Goal: Transaction & Acquisition: Book appointment/travel/reservation

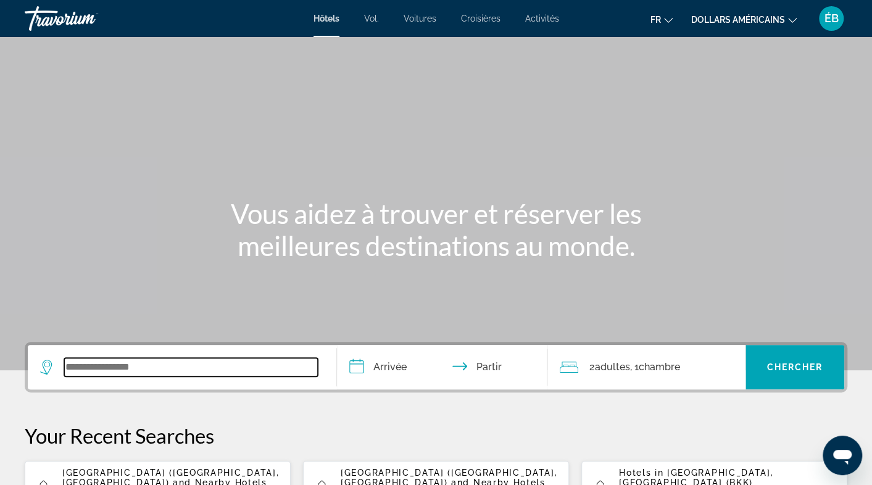
click at [198, 358] on input "Widget de recherche" at bounding box center [191, 367] width 254 height 19
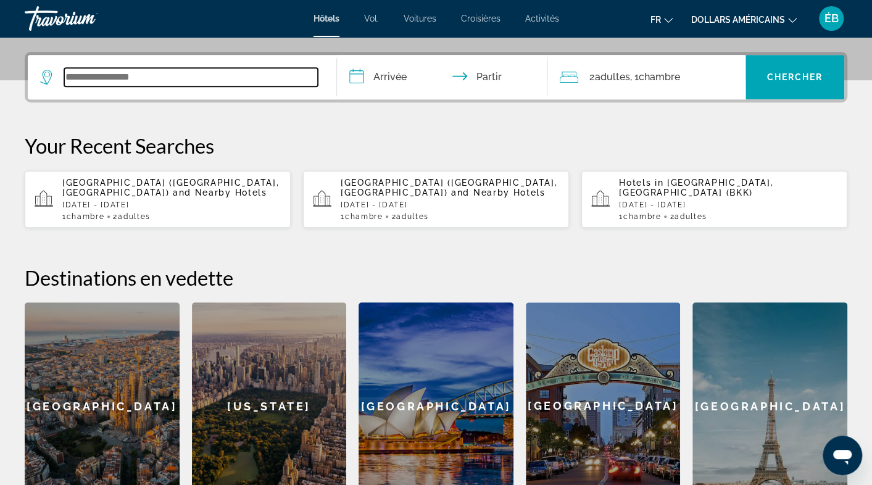
scroll to position [301, 0]
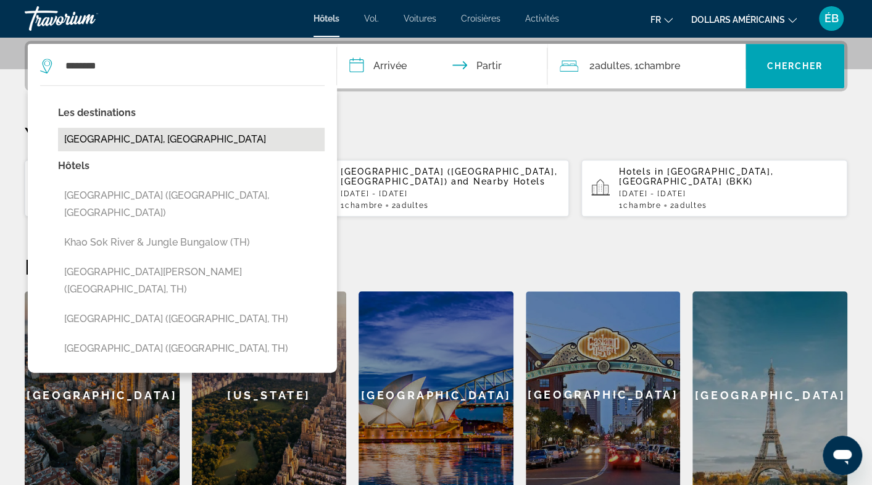
click at [162, 132] on button "[GEOGRAPHIC_DATA], [GEOGRAPHIC_DATA]" at bounding box center [191, 139] width 267 height 23
type input "**********"
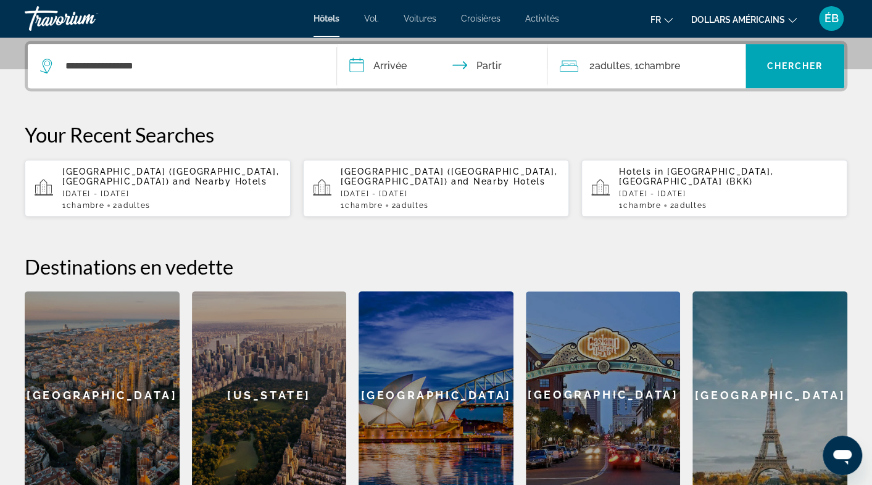
click at [386, 62] on input "**********" at bounding box center [444, 68] width 215 height 48
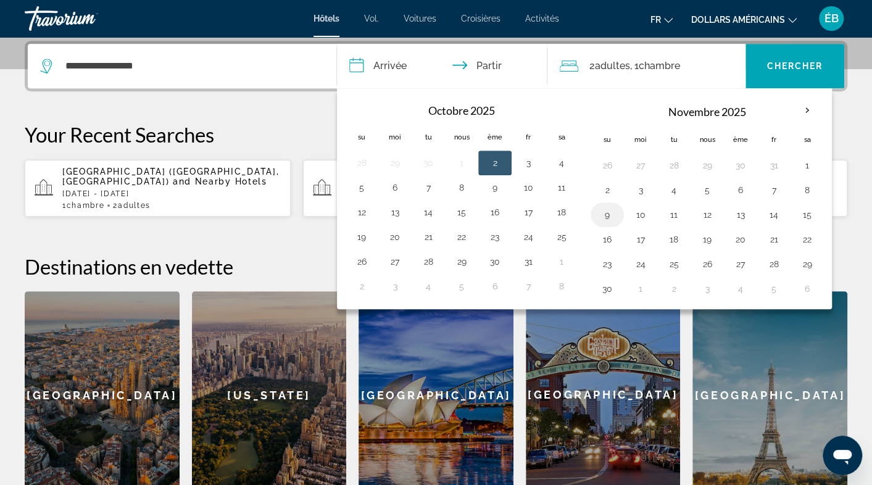
click at [602, 210] on button "9" at bounding box center [607, 214] width 20 height 17
click at [632, 210] on button "10" at bounding box center [641, 214] width 20 height 17
type input "**********"
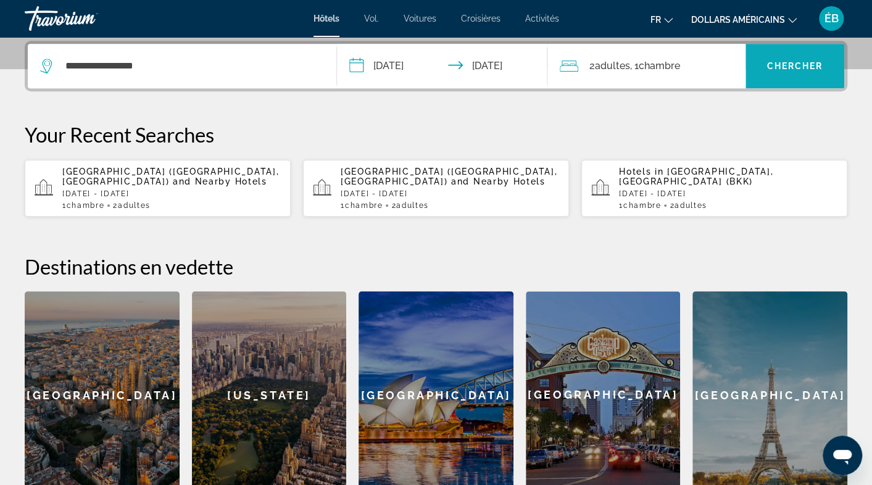
click at [780, 61] on font "Chercher" at bounding box center [794, 66] width 56 height 10
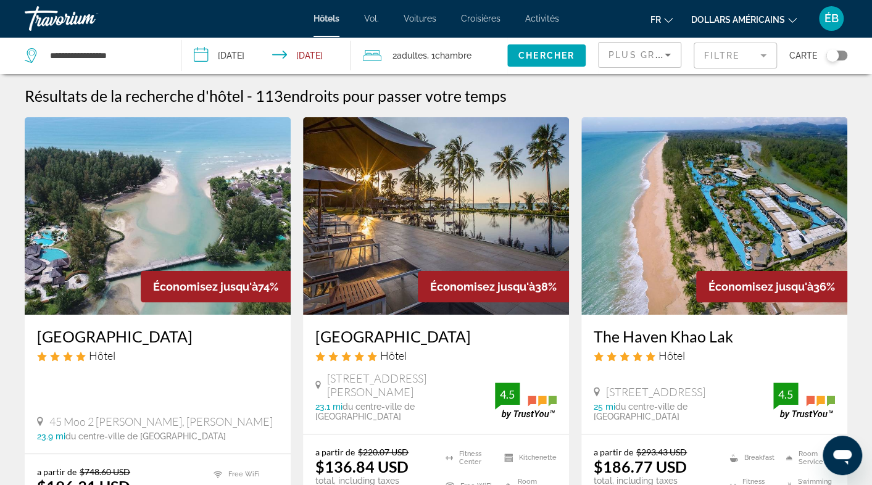
click at [706, 19] on font "dollars américains" at bounding box center [738, 20] width 94 height 10
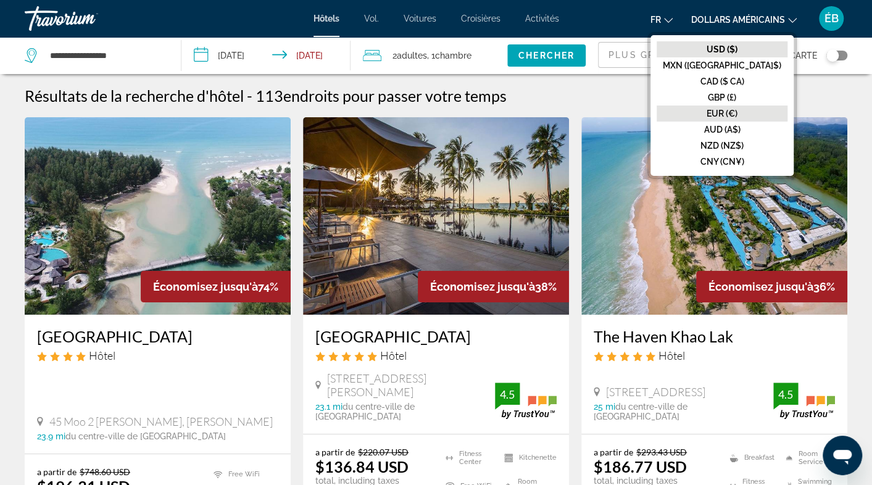
click at [734, 113] on font "EUR (€)" at bounding box center [721, 114] width 31 height 10
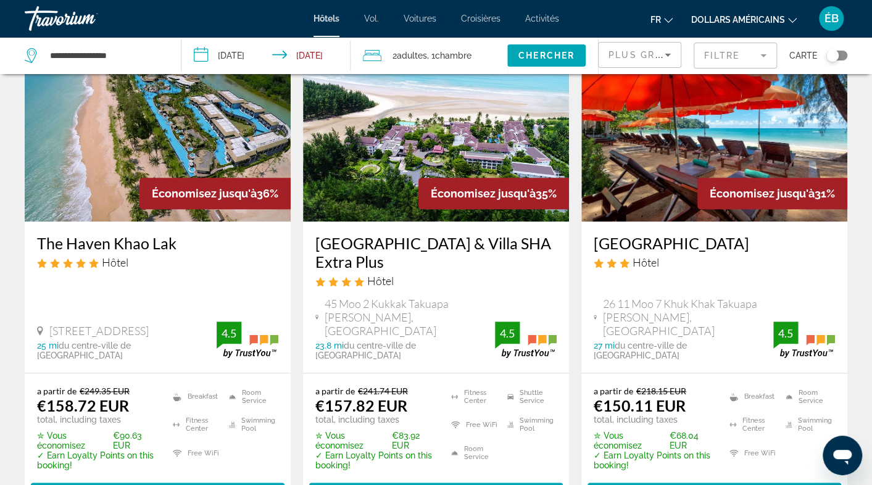
scroll to position [679, 0]
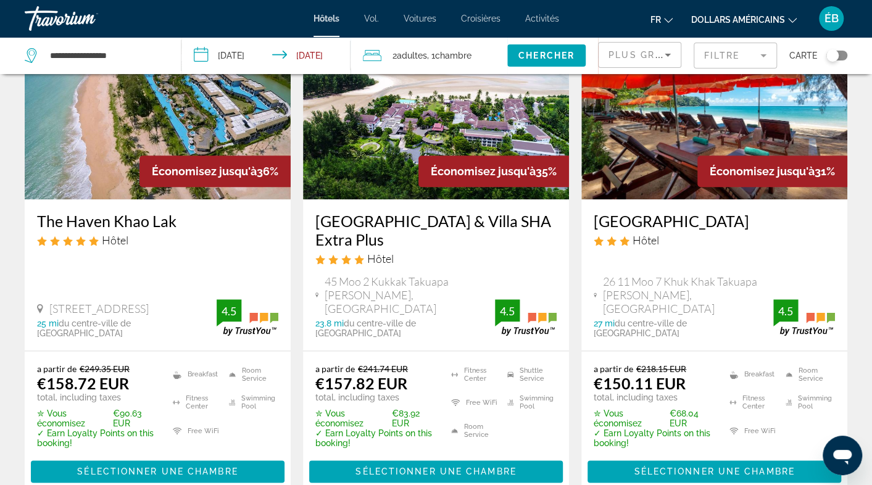
click at [830, 57] on div "Toggle map" at bounding box center [832, 55] width 12 height 12
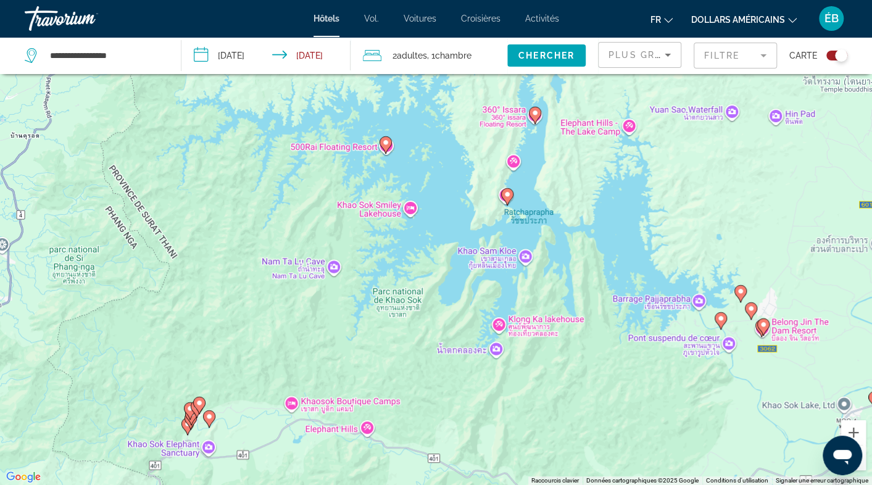
drag, startPoint x: 507, startPoint y: 155, endPoint x: 482, endPoint y: 313, distance: 159.8
click at [482, 313] on div "Pour activer le glissement avec le clavier, appuyez sur Alt+Entrée. Une fois ce…" at bounding box center [436, 242] width 872 height 485
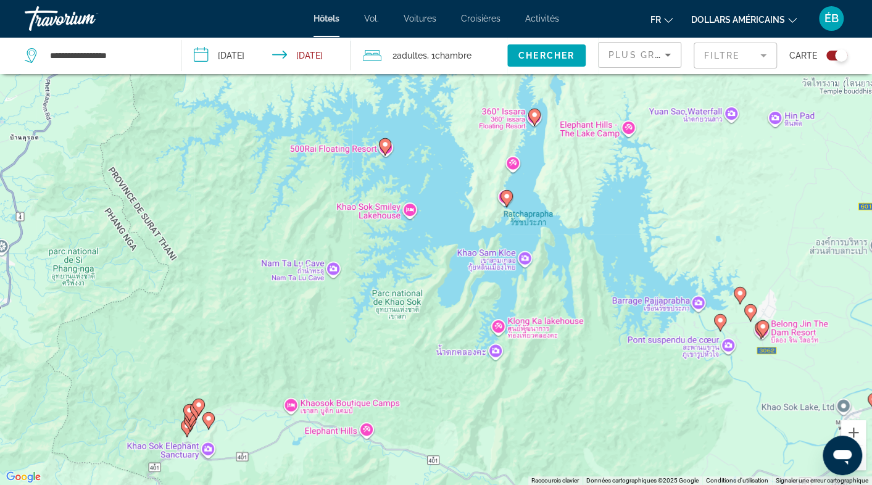
click at [508, 198] on image "Contenu principal" at bounding box center [506, 195] width 7 height 7
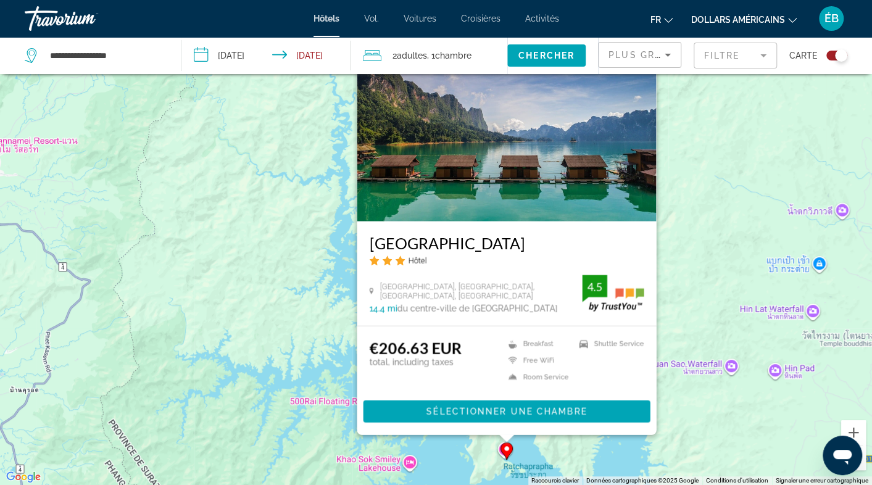
click at [448, 448] on div "Pour activer le glissement avec le clavier, appuyez sur Alt+Entrée. Une fois ce…" at bounding box center [436, 242] width 872 height 485
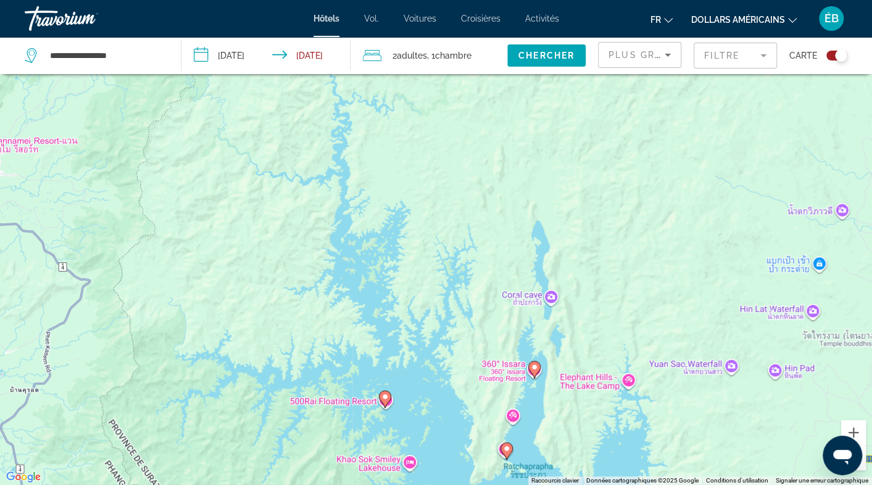
click at [386, 397] on image "Contenu principal" at bounding box center [384, 396] width 7 height 7
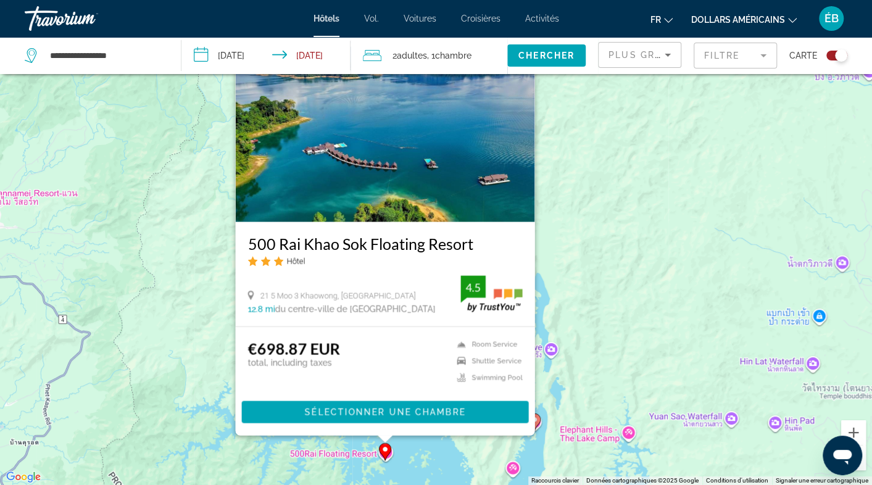
click at [561, 389] on div "Pour activer le glissement avec le clavier, appuyez sur Alt+Entrée. Une fois ce…" at bounding box center [436, 242] width 872 height 485
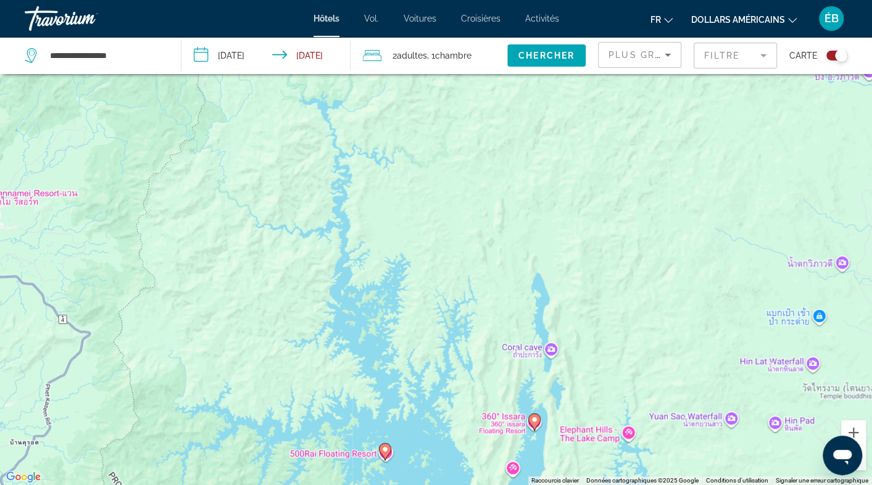
click at [537, 424] on icon "Contenu principal" at bounding box center [533, 422] width 11 height 16
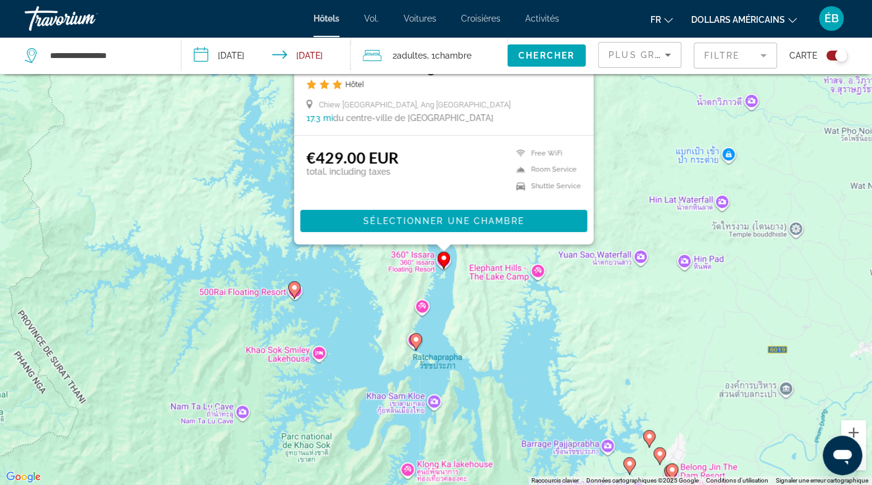
drag, startPoint x: 533, startPoint y: 453, endPoint x: 441, endPoint y: 268, distance: 206.1
click at [441, 268] on gmp-advanced-marker "Contenu principal" at bounding box center [443, 260] width 12 height 19
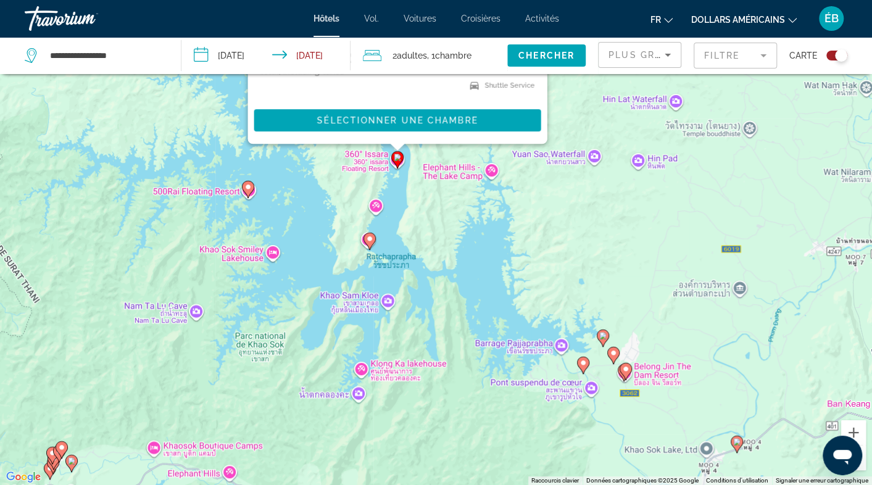
drag, startPoint x: 522, startPoint y: 374, endPoint x: 476, endPoint y: 273, distance: 110.7
click at [476, 273] on div "Pour activer le glissement avec le clavier, appuyez sur Alt+Entrée. Une fois ce…" at bounding box center [436, 242] width 872 height 485
click at [600, 336] on image "Contenu principal" at bounding box center [602, 335] width 7 height 7
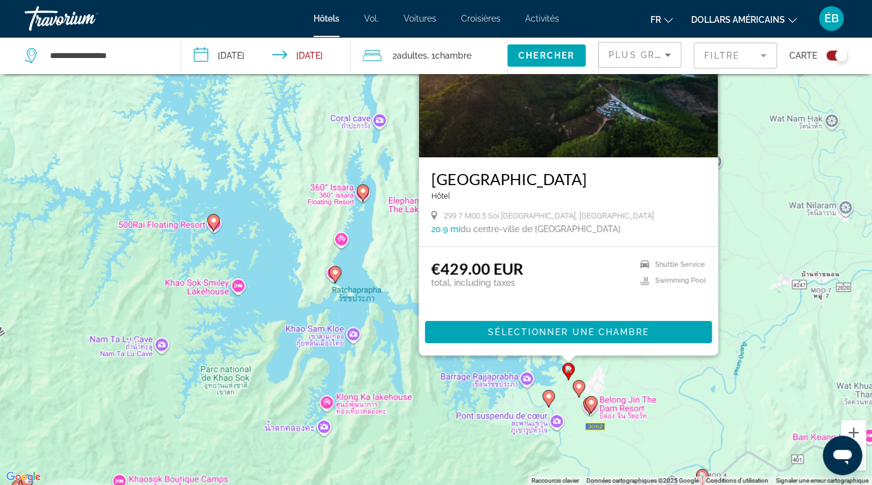
drag, startPoint x: 524, startPoint y: 440, endPoint x: 487, endPoint y: 363, distance: 85.3
click at [487, 363] on div "Pour activer le glissement avec le clavier, appuyez sur Alt+Entrée. Une fois ce…" at bounding box center [436, 242] width 872 height 485
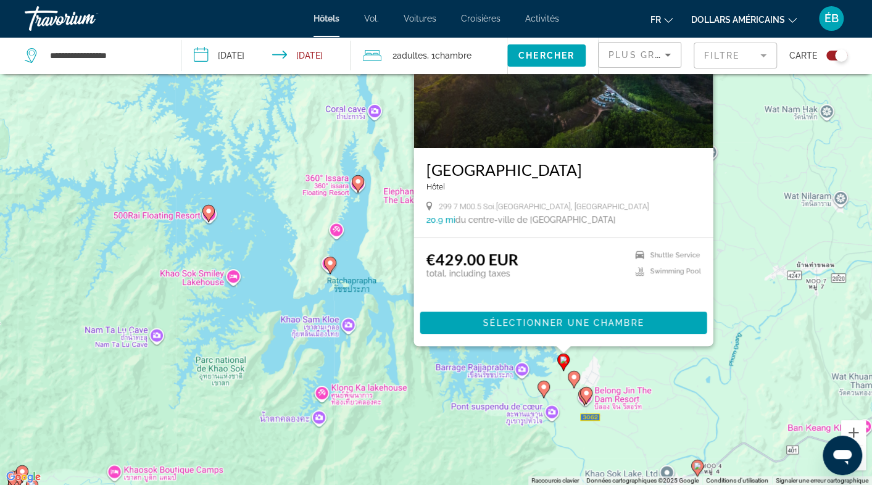
click at [543, 388] on image "Contenu principal" at bounding box center [543, 386] width 7 height 7
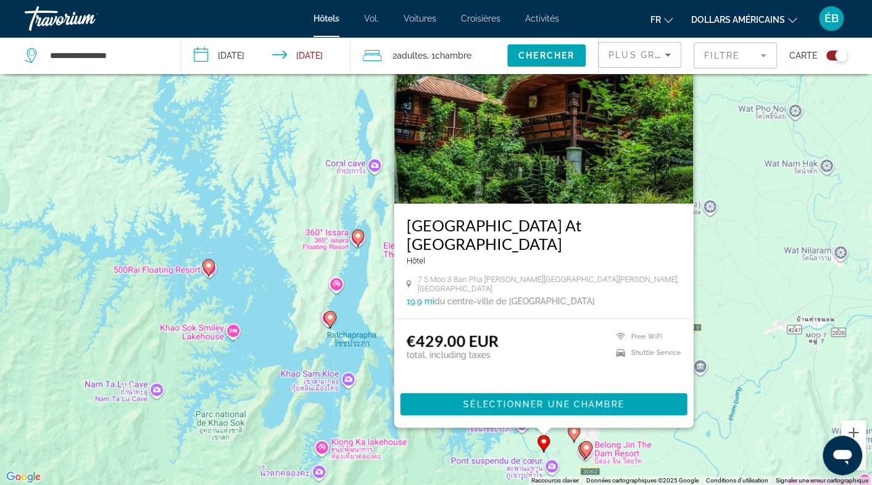
click at [572, 428] on image "Contenu principal" at bounding box center [573, 431] width 7 height 7
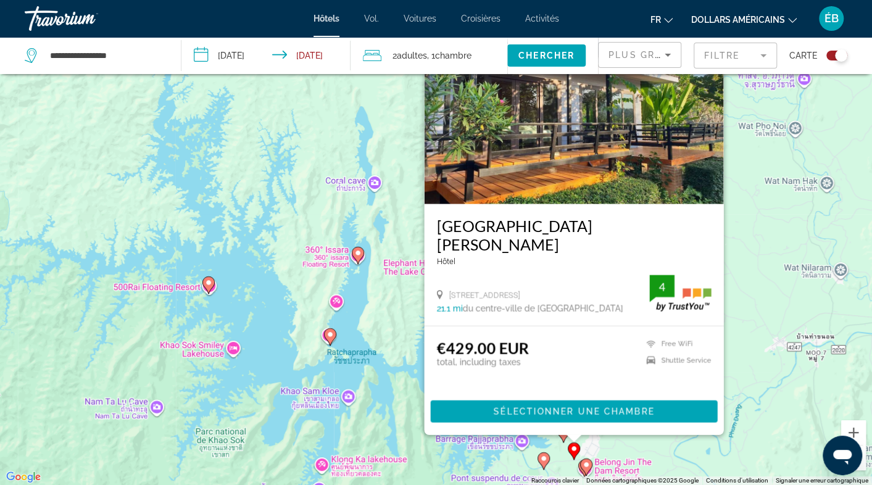
click at [590, 466] on icon "Contenu principal" at bounding box center [585, 467] width 11 height 16
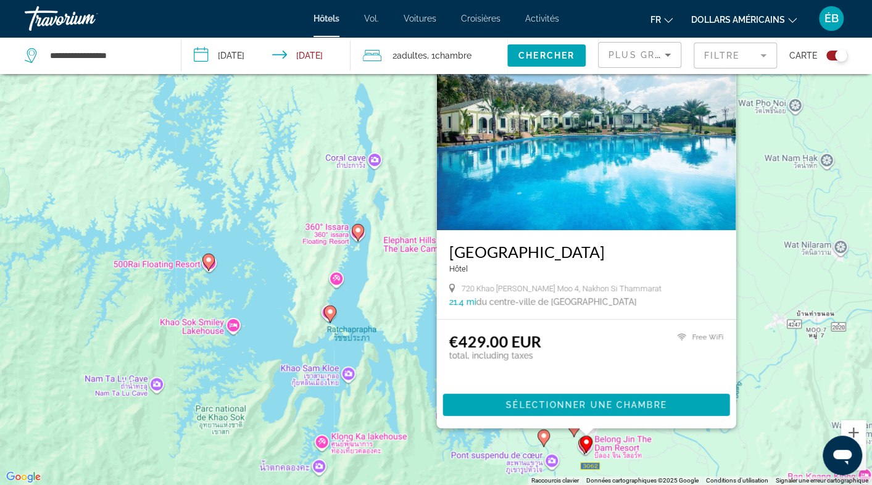
click at [580, 442] on icon "Contenu principal" at bounding box center [585, 444] width 11 height 16
click at [580, 445] on gmp-advanced-marker "Contenu principal" at bounding box center [586, 444] width 12 height 19
click at [576, 445] on div "Pour activer le glissement avec le clavier, appuyez sur Alt+Entrée. Une fois ce…" at bounding box center [436, 242] width 872 height 485
click at [574, 447] on div "Pour activer le glissement avec le clavier, appuyez sur Alt+Entrée. Une fois ce…" at bounding box center [436, 242] width 872 height 485
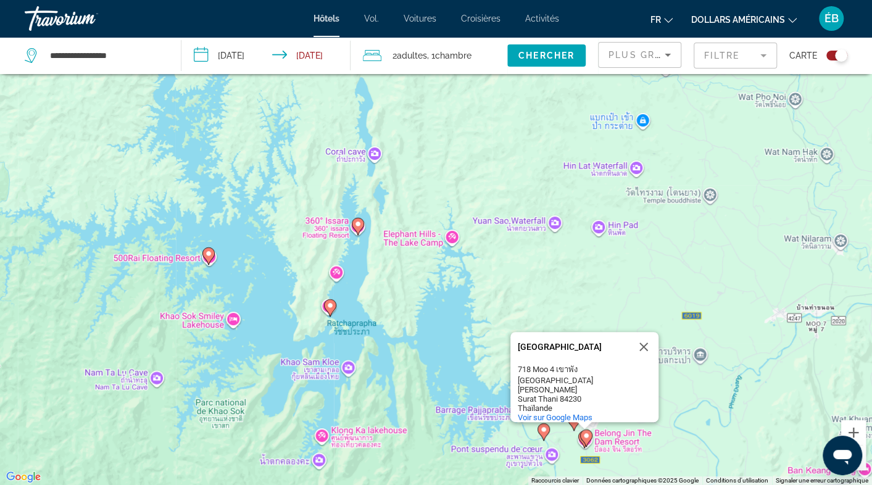
click at [580, 445] on gmp-advanced-marker "Contenu principal" at bounding box center [586, 438] width 12 height 19
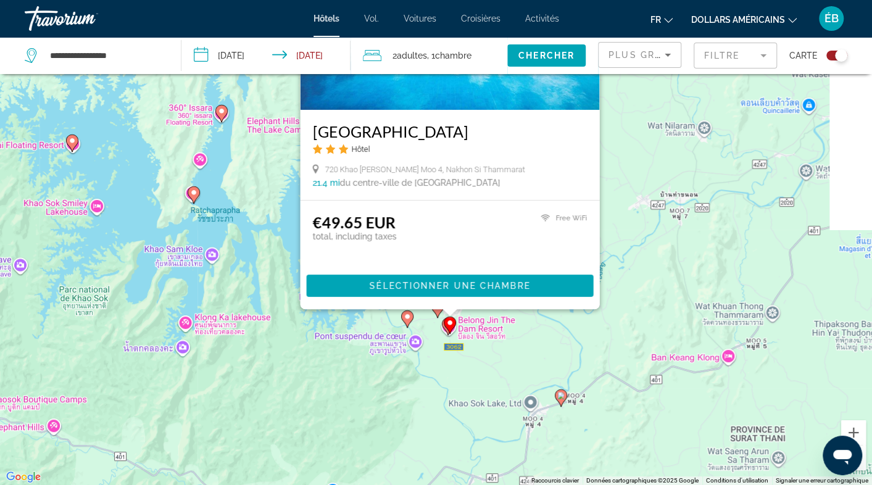
drag, startPoint x: 396, startPoint y: 394, endPoint x: 257, endPoint y: 271, distance: 185.4
click at [257, 272] on div "Pour activer le glissement avec le clavier, appuyez sur Alt+Entrée. Une fois ce…" at bounding box center [436, 242] width 872 height 485
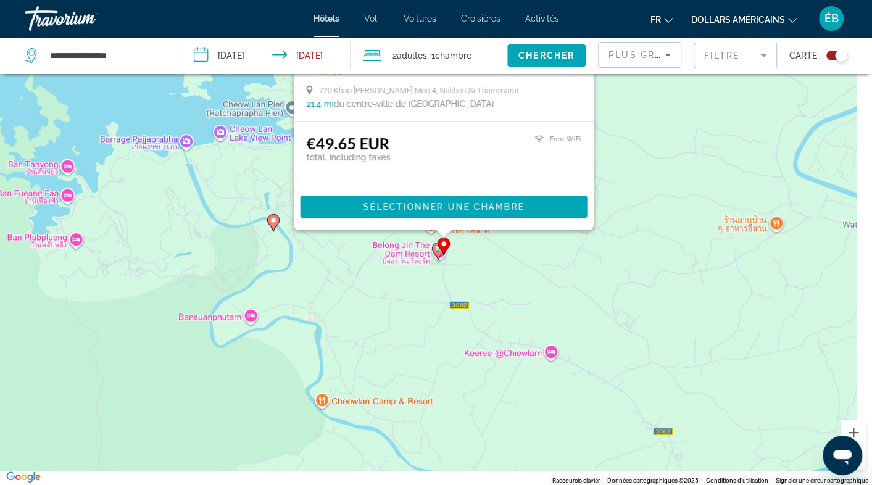
drag, startPoint x: 504, startPoint y: 341, endPoint x: 296, endPoint y: 324, distance: 209.2
click at [296, 324] on div "Pour activer le glissement avec le clavier, appuyez sur Alt+Entrée. Une fois ce…" at bounding box center [436, 242] width 872 height 485
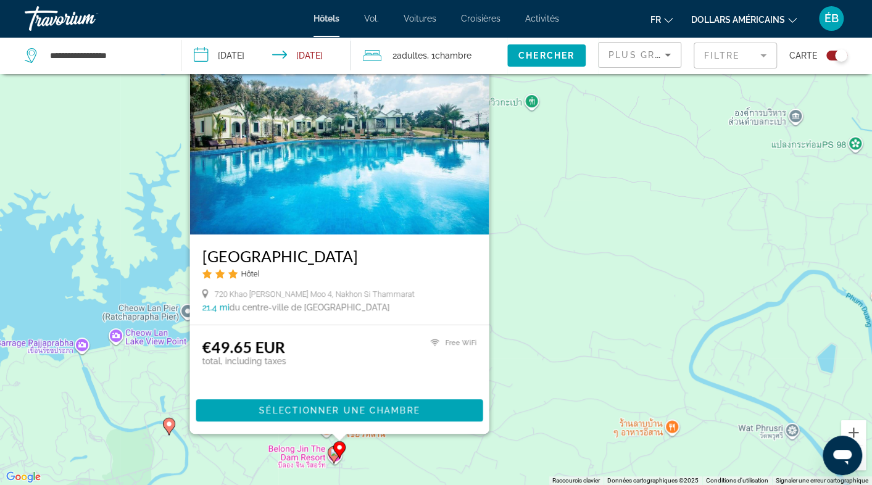
drag, startPoint x: 342, startPoint y: 276, endPoint x: 321, endPoint y: 476, distance: 200.4
click at [321, 476] on div "Pour activer le glissement avec le clavier, appuyez sur Alt+Entrée. Une fois ce…" at bounding box center [436, 242] width 872 height 485
click at [360, 197] on img "Contenu principal" at bounding box center [338, 135] width 299 height 197
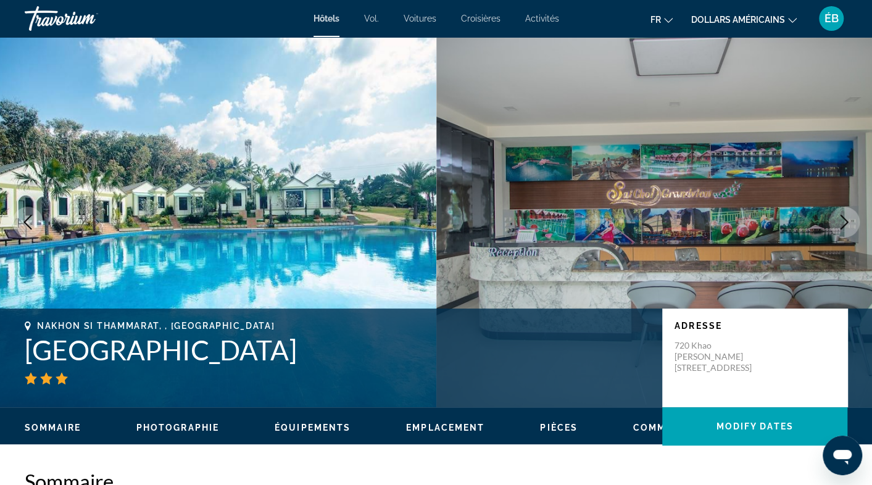
click at [855, 226] on button "Next image" at bounding box center [844, 222] width 31 height 31
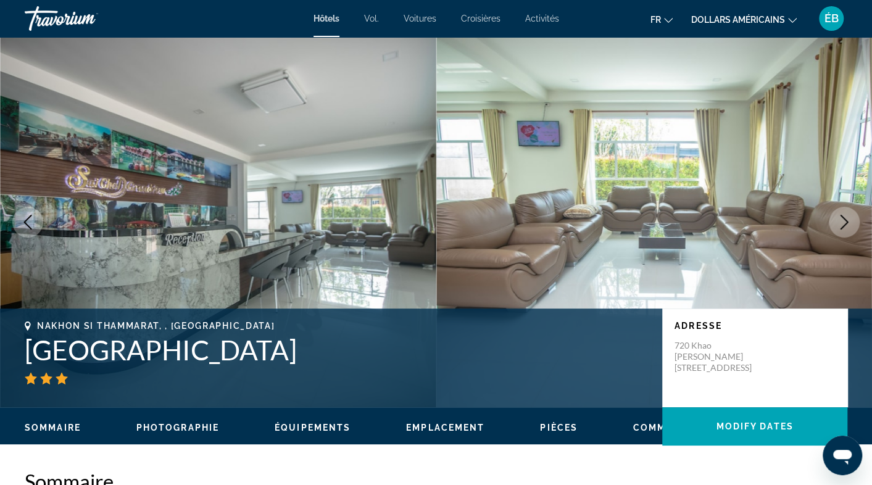
click at [855, 226] on button "Next image" at bounding box center [844, 222] width 31 height 31
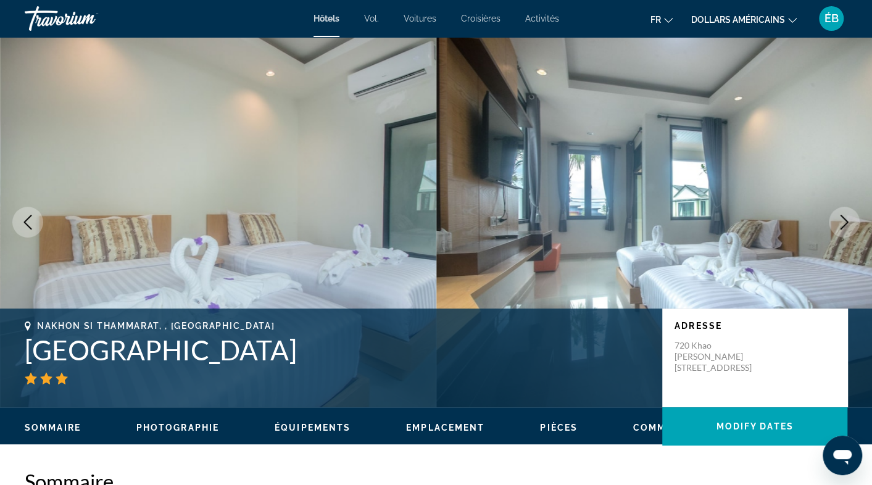
click at [855, 226] on button "Next image" at bounding box center [844, 222] width 31 height 31
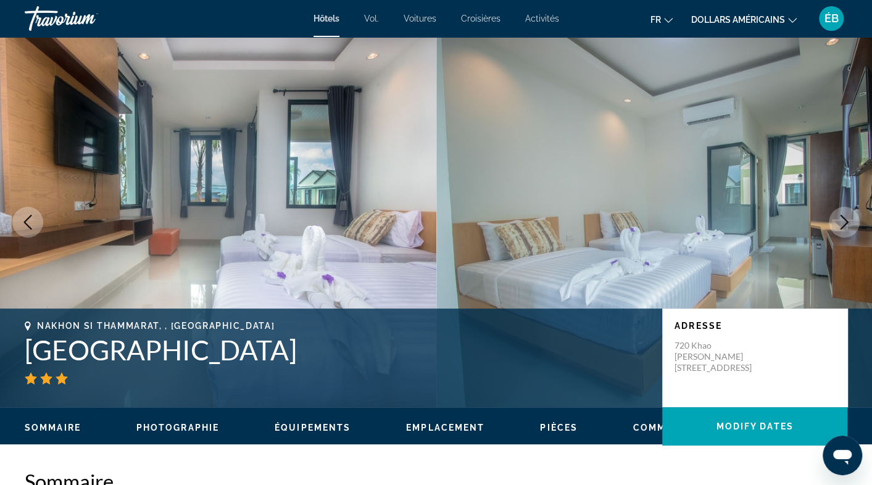
click at [855, 226] on button "Next image" at bounding box center [844, 222] width 31 height 31
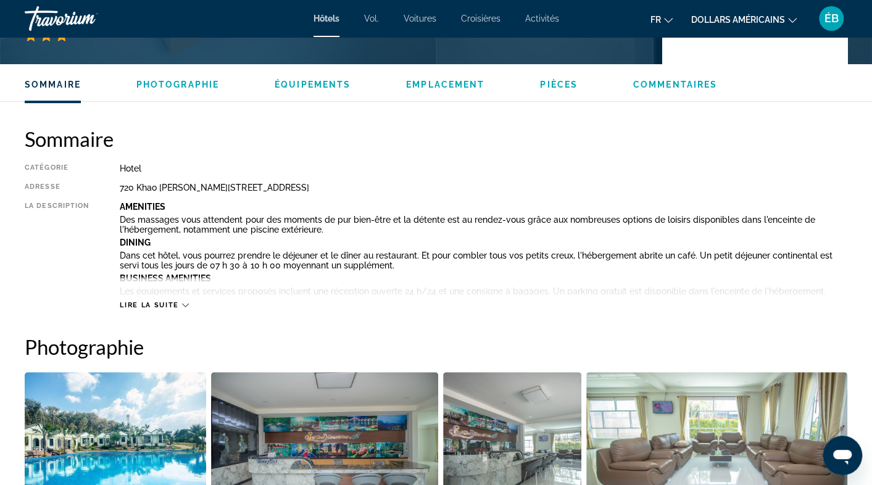
scroll to position [370, 0]
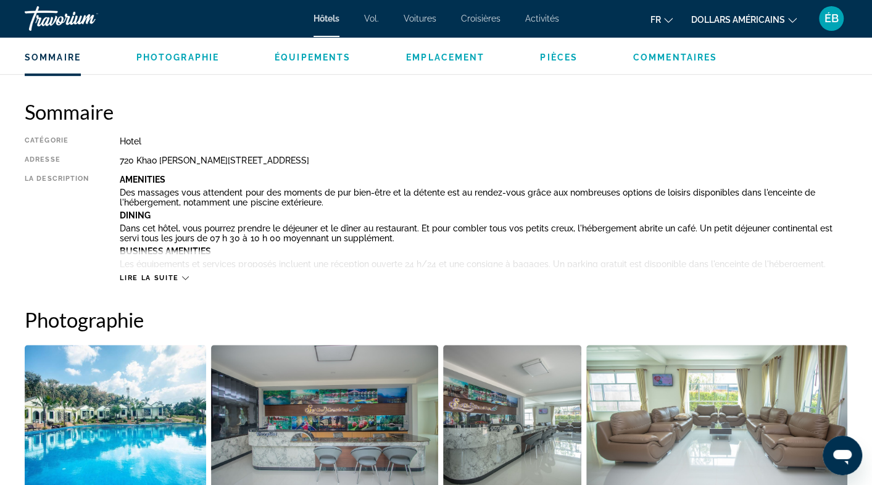
click at [170, 276] on span "Lire la suite" at bounding box center [149, 278] width 59 height 8
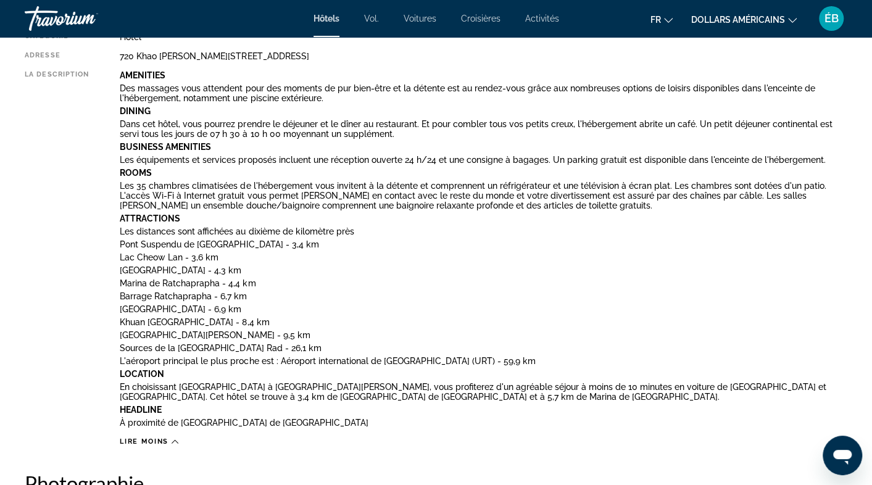
scroll to position [494, 0]
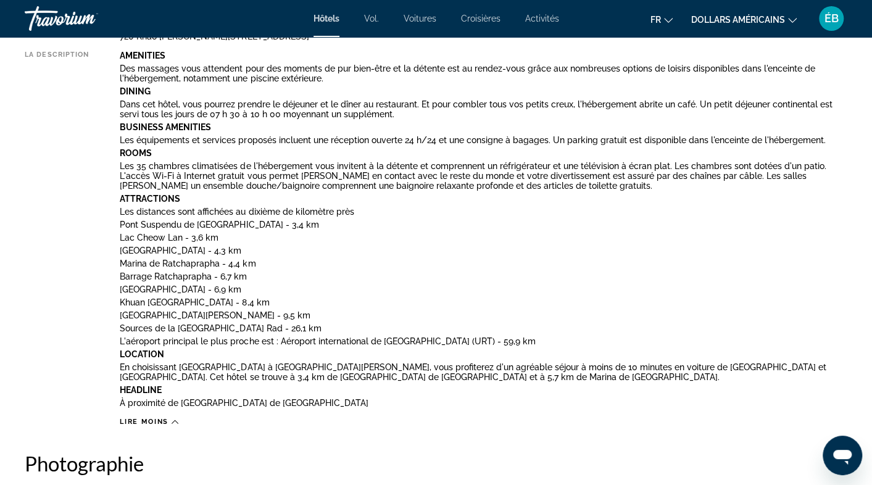
click at [162, 420] on span "Lire moins" at bounding box center [144, 422] width 49 height 8
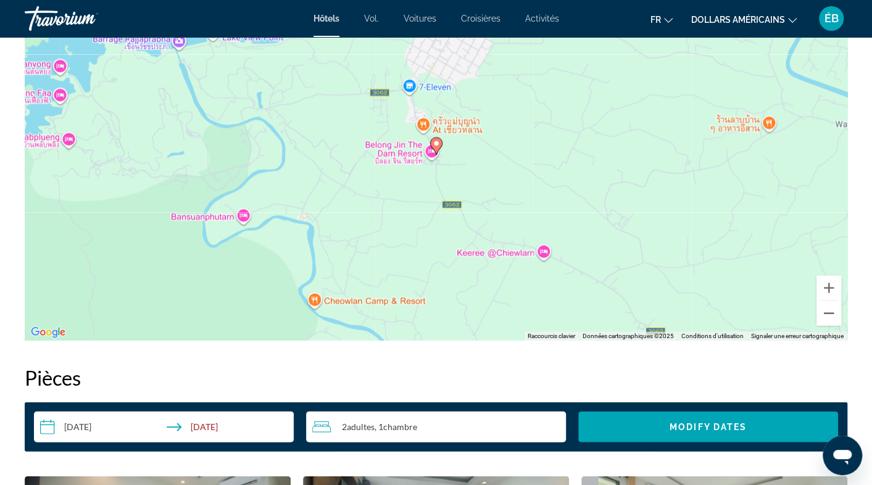
scroll to position [1268, 0]
